Goal: Task Accomplishment & Management: Manage account settings

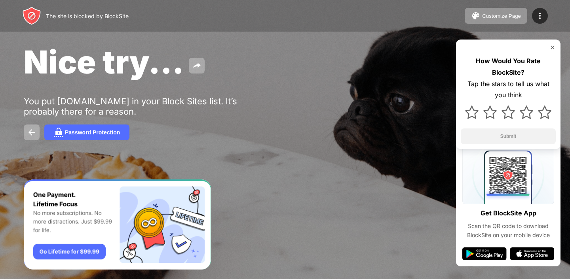
click at [547, 16] on div "The site is blocked by BlockSite Customize Page Edit Block List Redirect Custom…" at bounding box center [285, 16] width 570 height 32
click at [542, 17] on img at bounding box center [539, 15] width 9 height 9
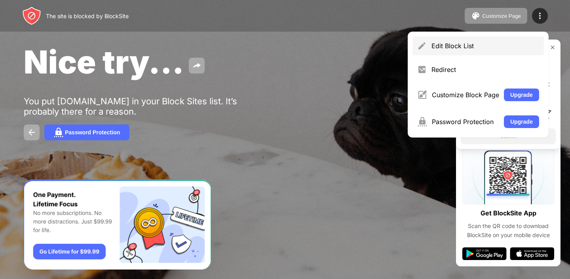
click at [433, 44] on div "Edit Block List" at bounding box center [485, 46] width 108 height 8
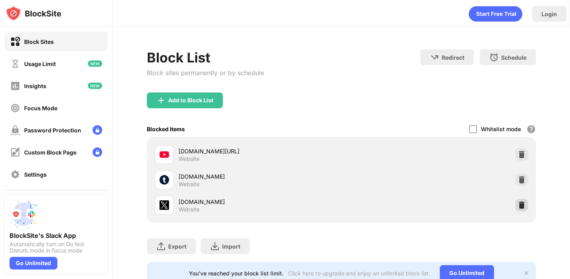
click at [517, 201] on img at bounding box center [521, 205] width 8 height 8
